Goal: Register for event/course

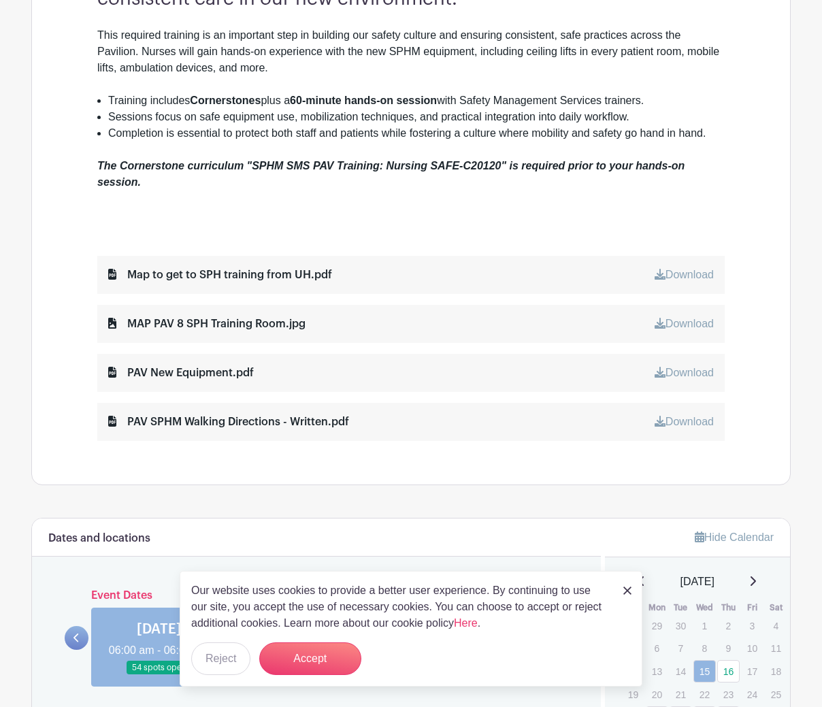
scroll to position [544, 0]
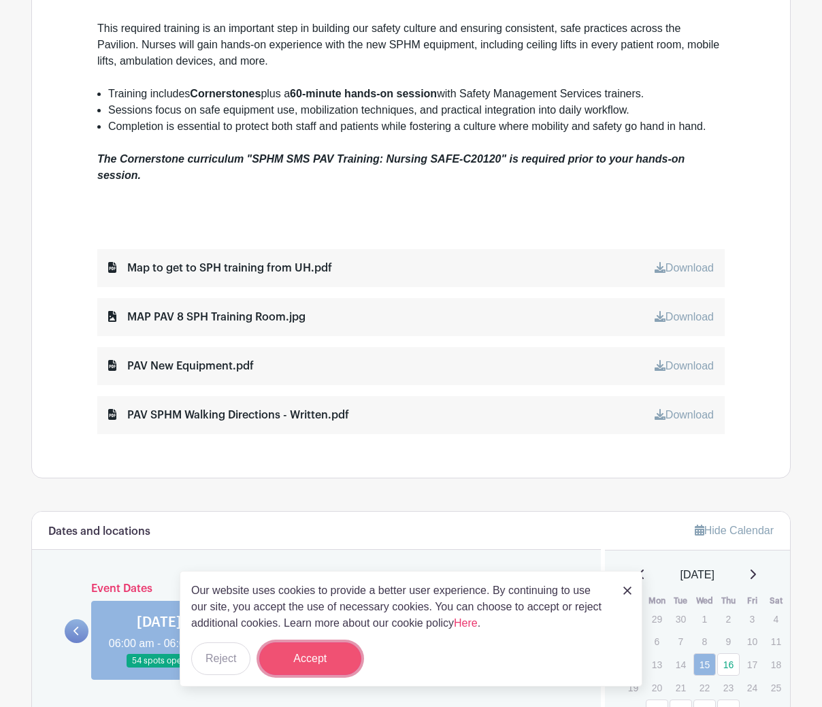
click at [316, 660] on button "Accept" at bounding box center [310, 658] width 102 height 33
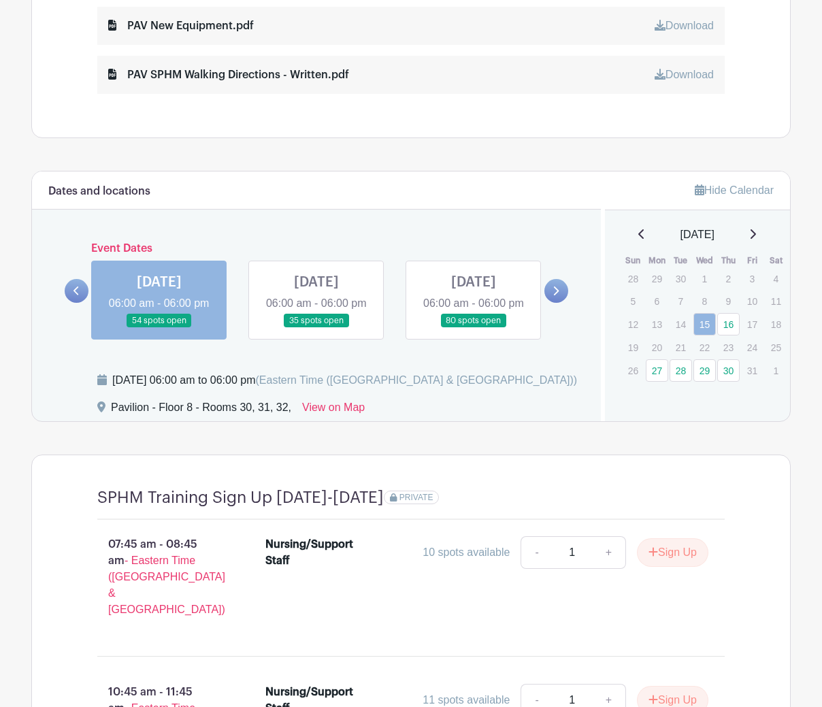
scroll to position [816, 0]
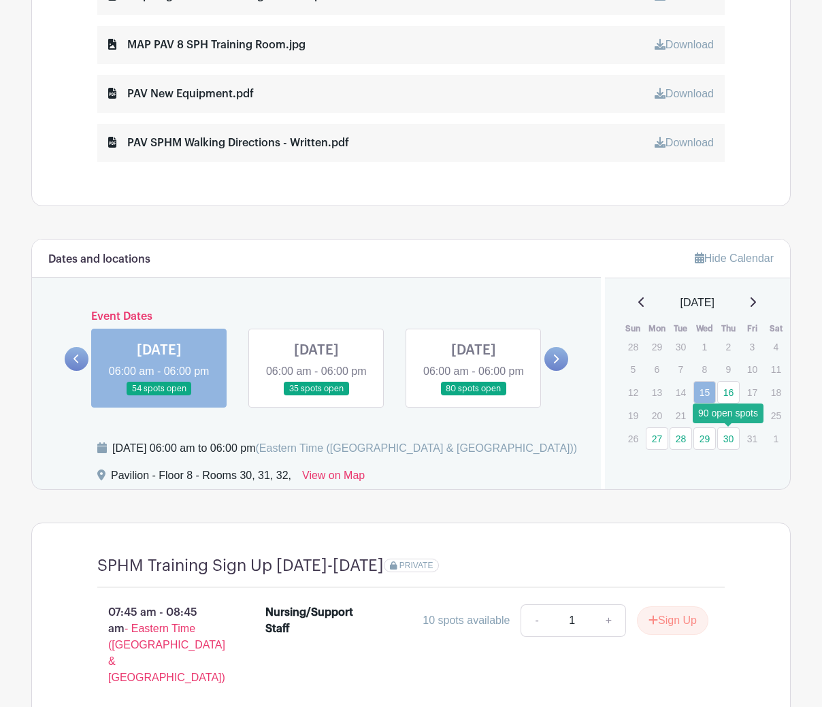
click at [725, 441] on link "30" at bounding box center [728, 438] width 22 height 22
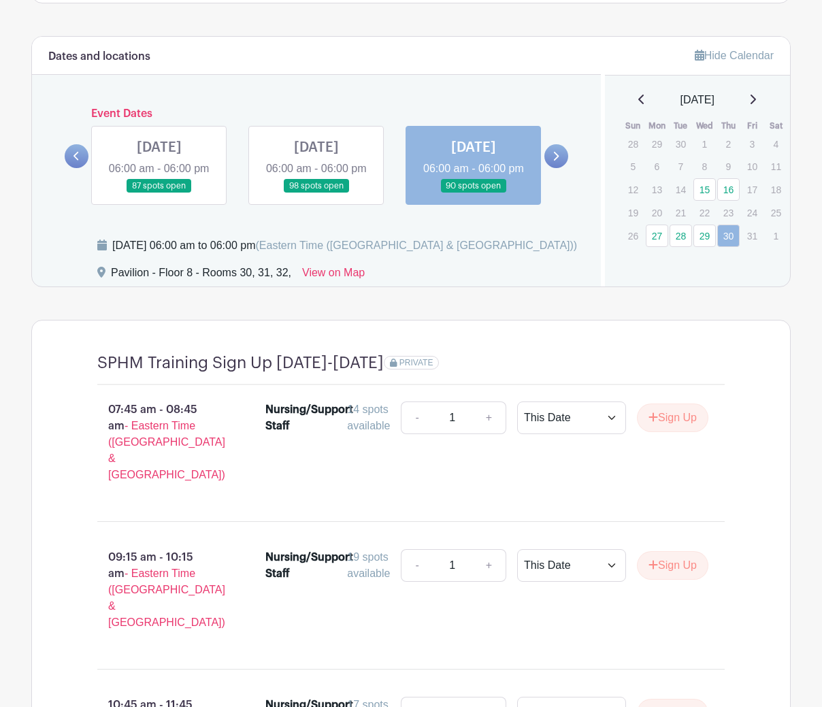
scroll to position [1020, 0]
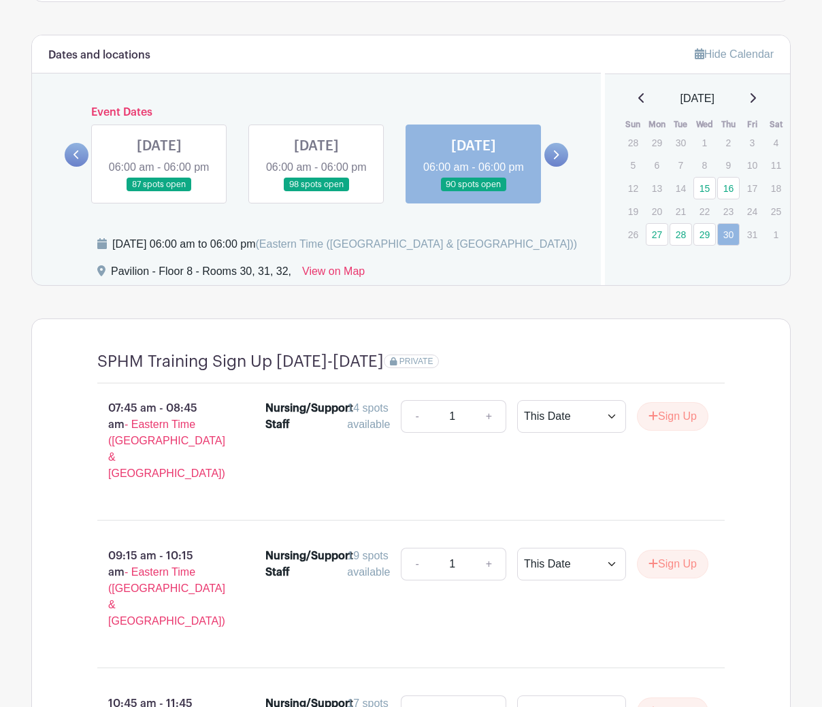
click at [752, 209] on p "24" at bounding box center [752, 211] width 22 height 21
click at [680, 212] on p "21" at bounding box center [680, 211] width 22 height 21
click at [735, 180] on link "16" at bounding box center [728, 188] width 22 height 22
click at [731, 188] on link "16" at bounding box center [728, 188] width 22 height 22
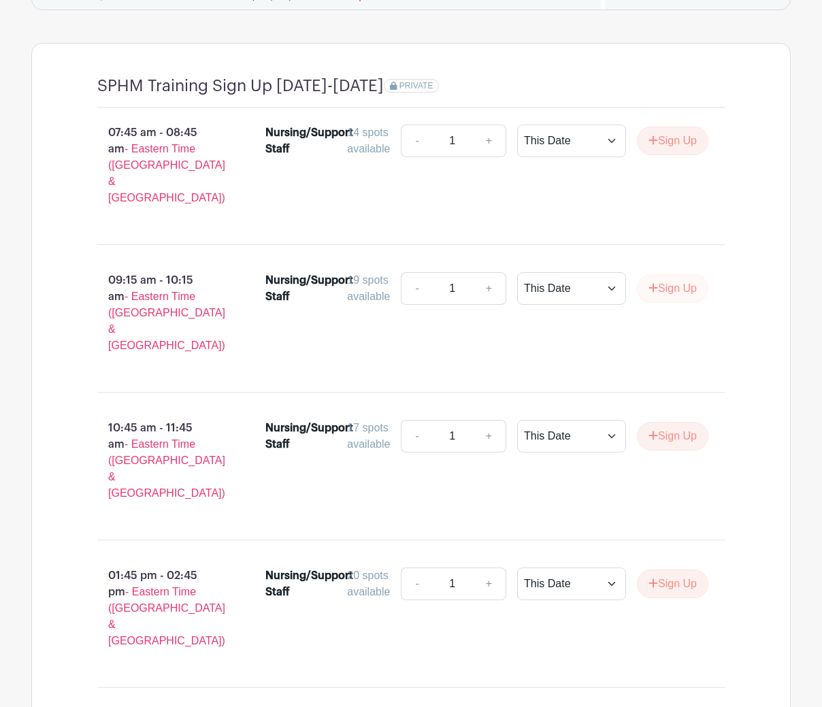
scroll to position [1428, 0]
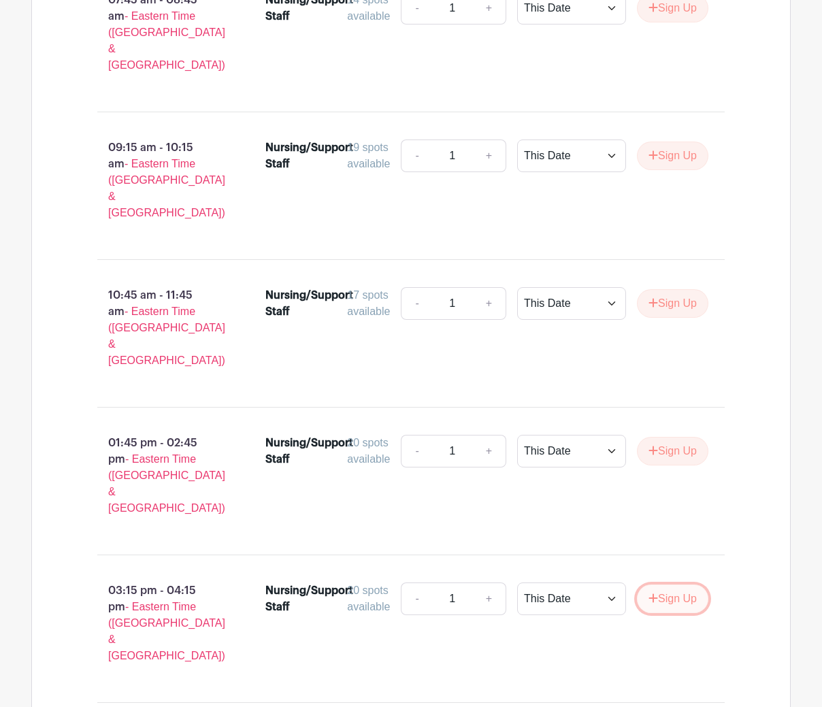
click at [671, 584] on button "Sign Up" at bounding box center [672, 598] width 71 height 29
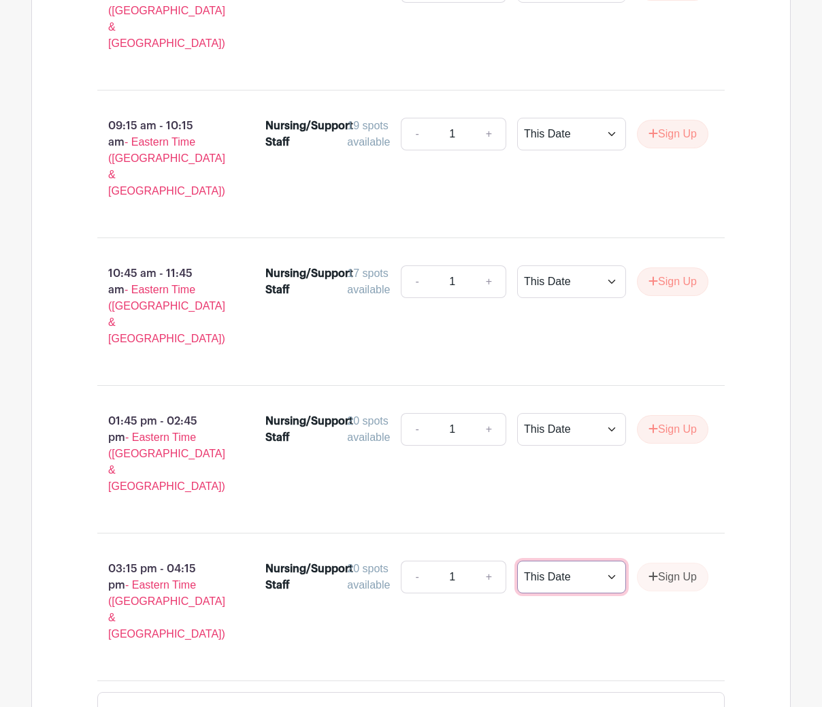
click at [546, 560] on select "This Date Select Dates" at bounding box center [571, 576] width 109 height 33
click at [479, 544] on div "03:15 pm - 04:15 pm - Eastern Time ([GEOGRAPHIC_DATA] & [GEOGRAPHIC_DATA]) Nurs…" at bounding box center [411, 606] width 692 height 125
click at [490, 560] on link "+" at bounding box center [489, 576] width 34 height 33
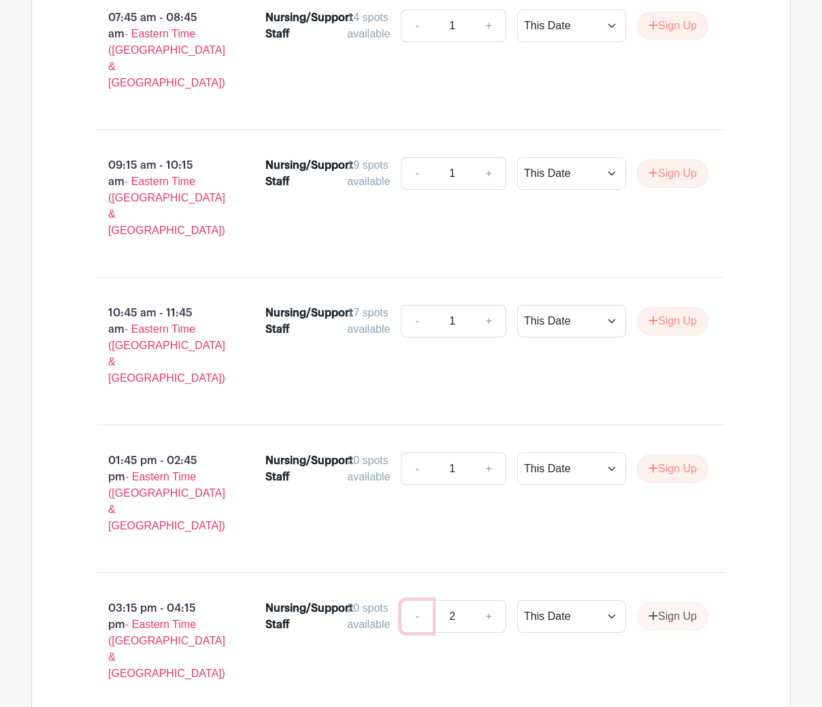
click at [416, 600] on link "-" at bounding box center [416, 616] width 31 height 33
type input "1"
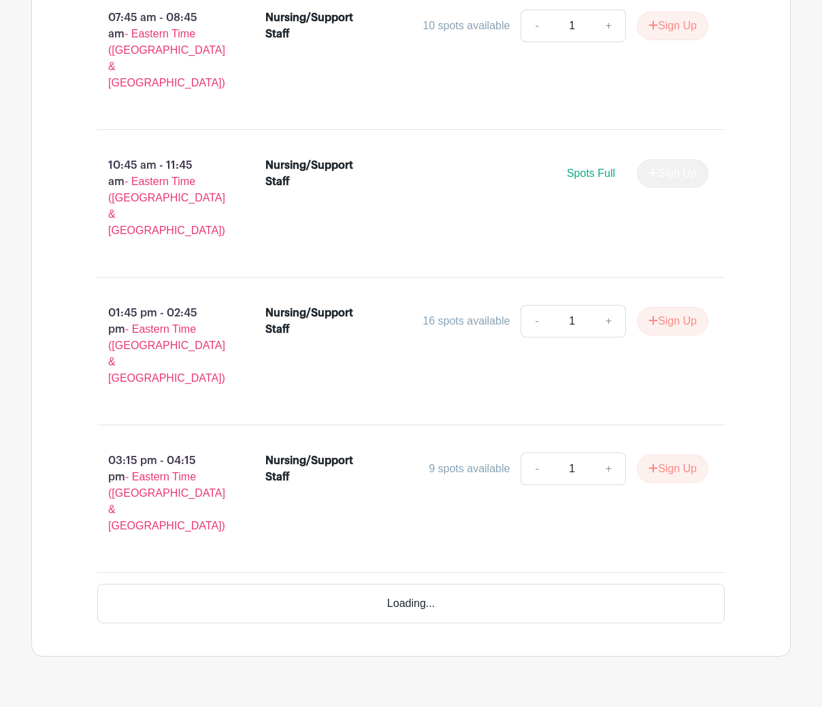
scroll to position [1335, 0]
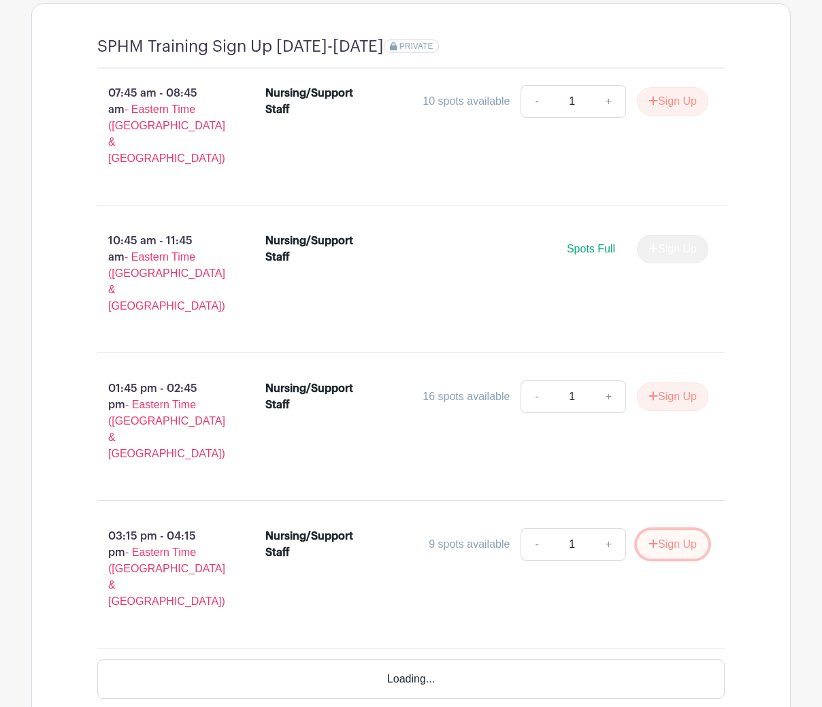
click at [683, 530] on button "Sign Up" at bounding box center [672, 544] width 71 height 29
click at [533, 659] on div "Loading..." at bounding box center [410, 678] width 627 height 39
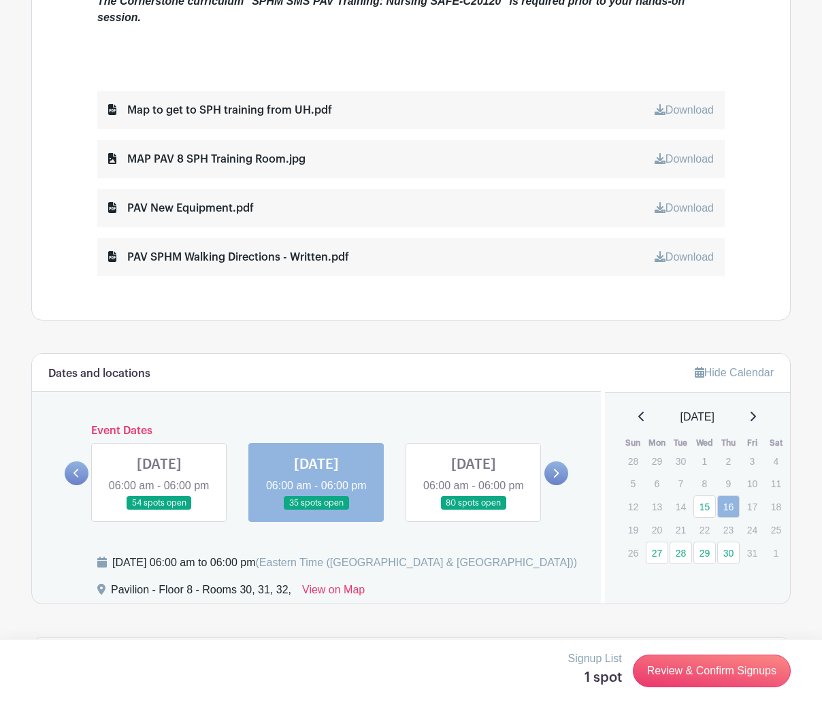
scroll to position [723, 0]
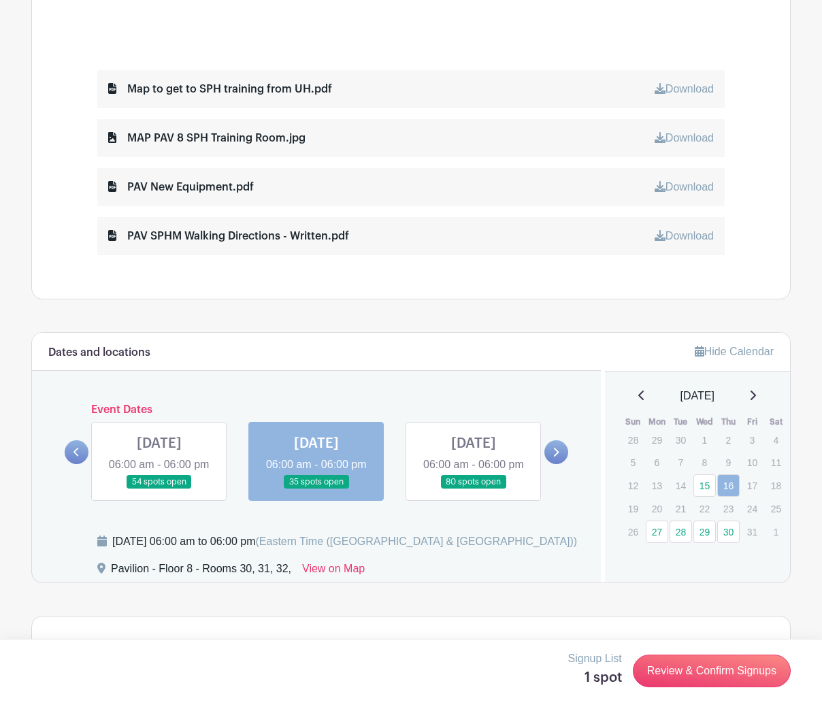
click at [316, 489] on link at bounding box center [316, 489] width 0 height 0
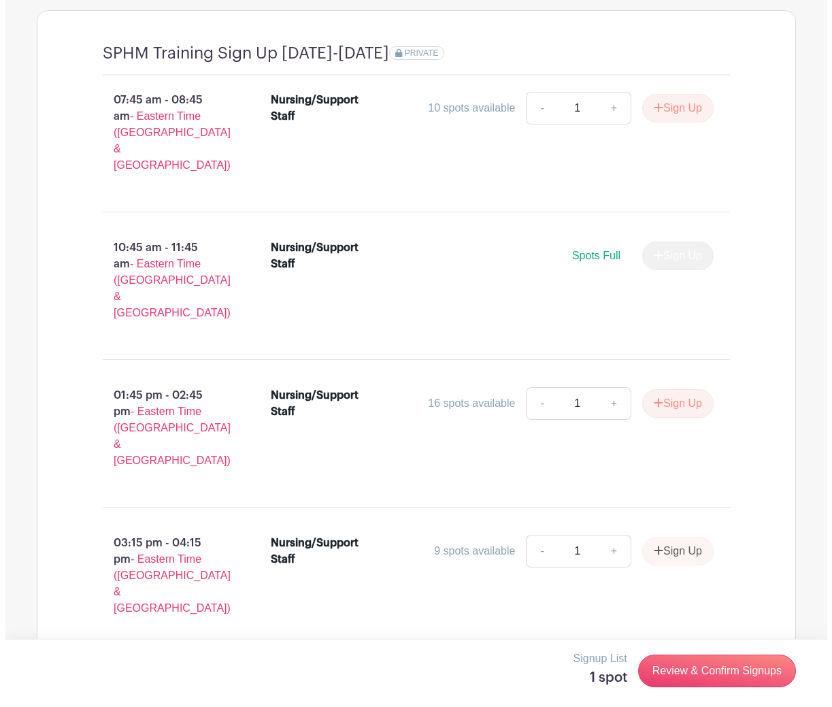
scroll to position [1335, 0]
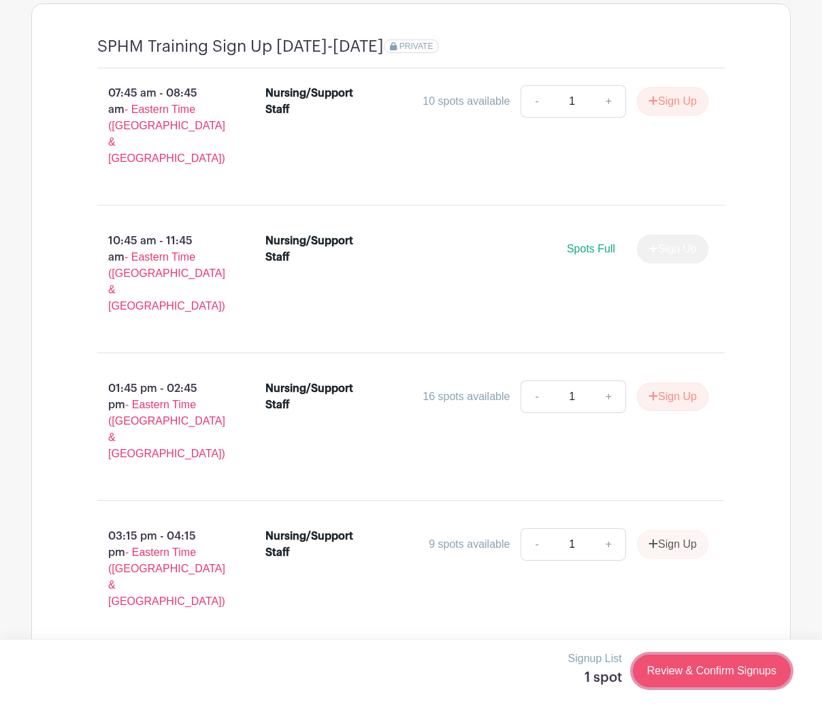
click at [689, 679] on link "Review & Confirm Signups" at bounding box center [712, 670] width 158 height 33
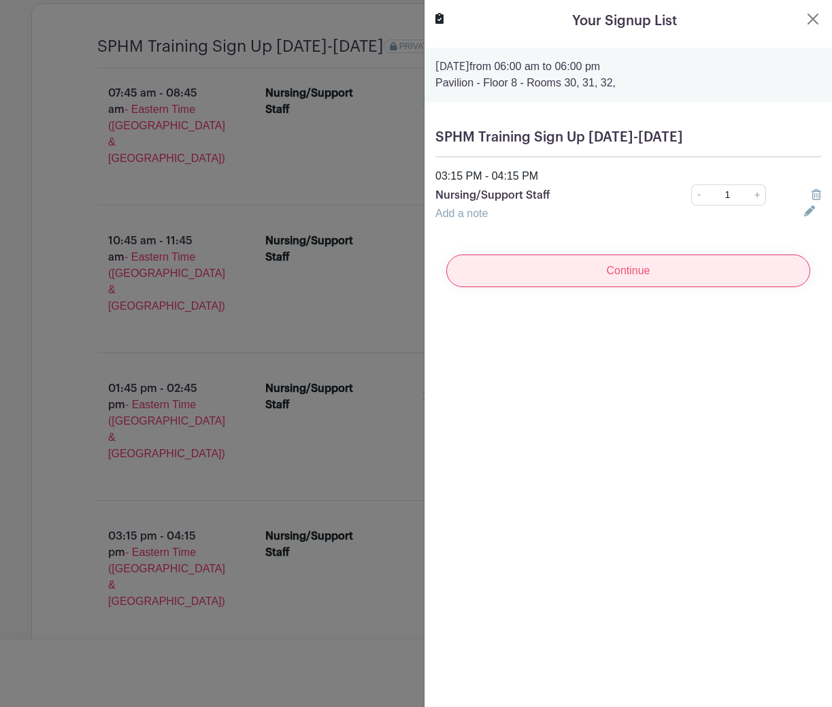
click at [645, 270] on input "Continue" at bounding box center [628, 270] width 364 height 33
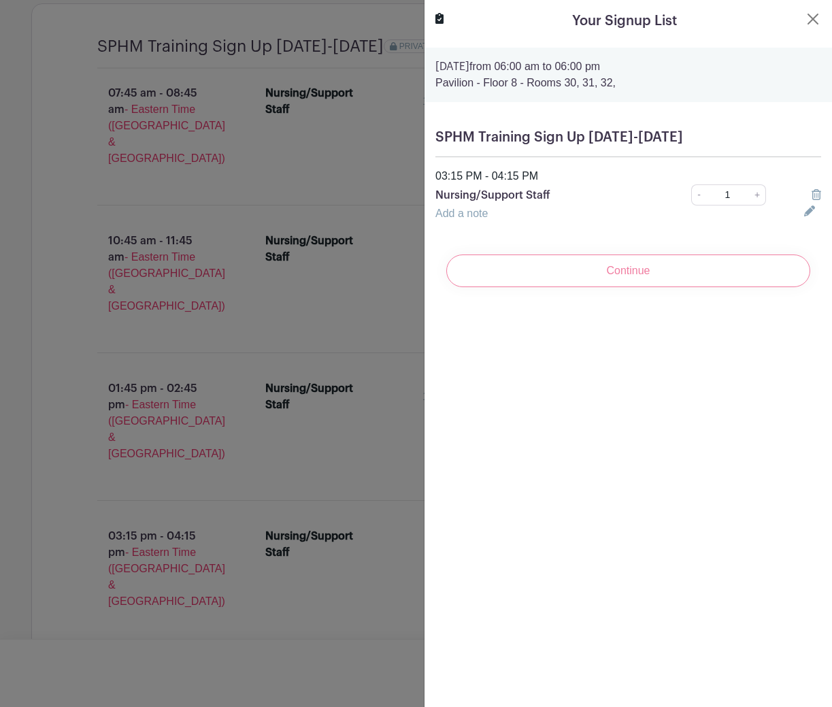
click at [709, 407] on div "Your Signup List [DATE] 06:00 am to 06:00 pm Pavilion - Floor 8 - Rooms 30, 31,…" at bounding box center [628, 353] width 408 height 707
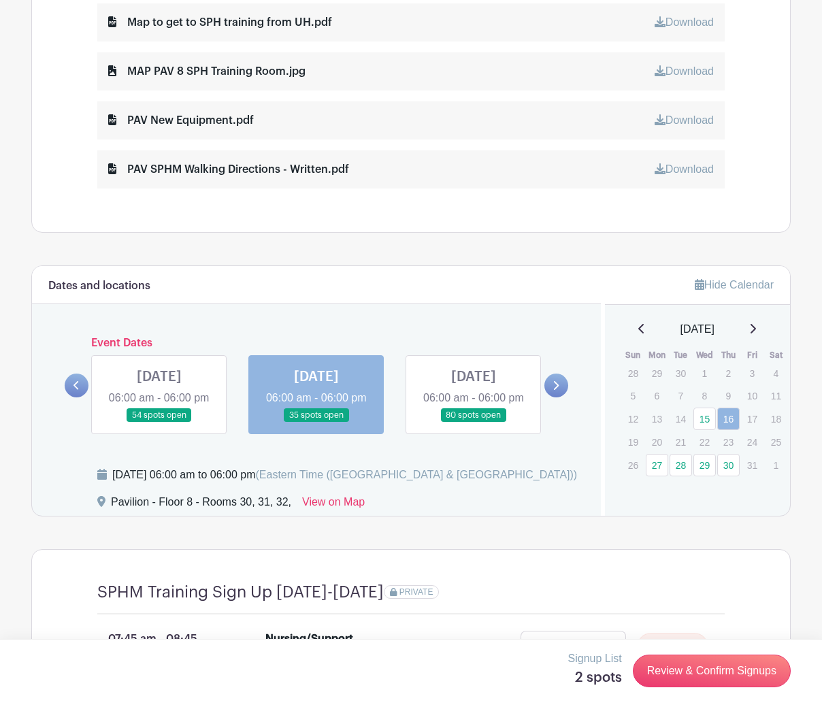
scroll to position [752, 0]
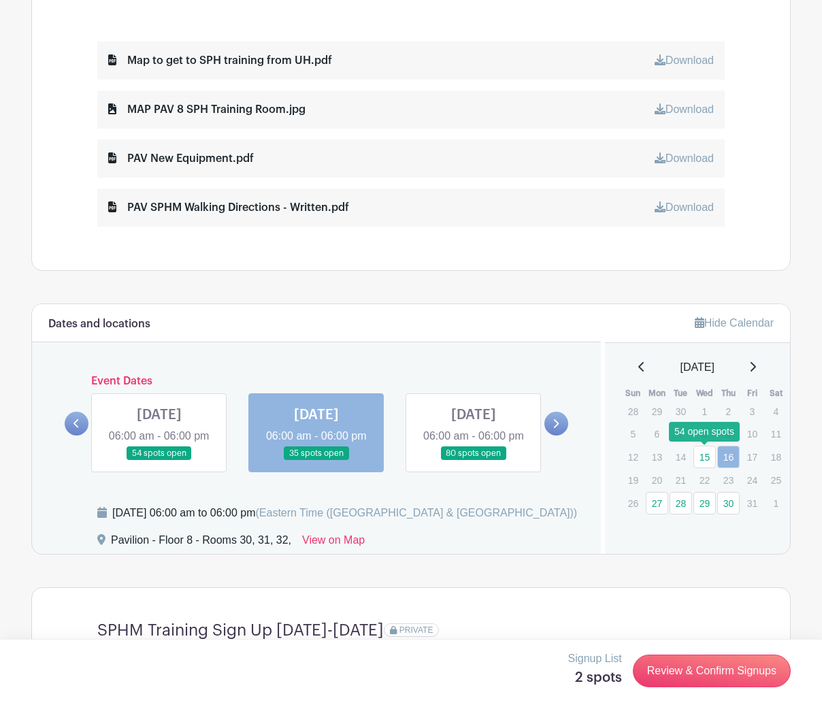
click at [711, 467] on link "15" at bounding box center [704, 457] width 22 height 22
